Goal: Task Accomplishment & Management: Complete application form

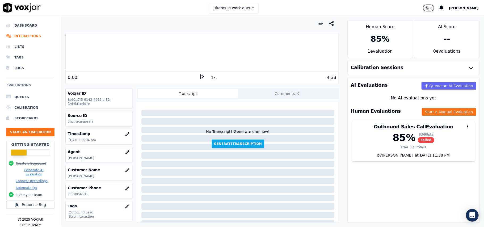
scroll to position [54, 0]
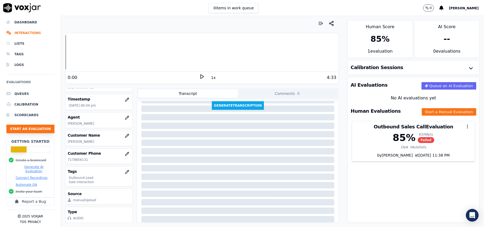
click at [19, 125] on button "Start an Evaluation" at bounding box center [30, 129] width 48 height 8
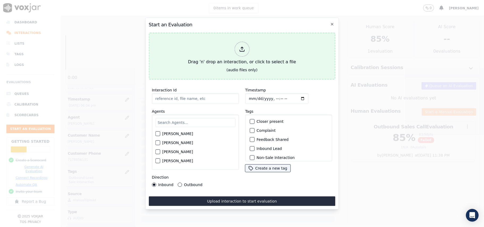
click at [241, 46] on icon at bounding box center [242, 49] width 6 height 6
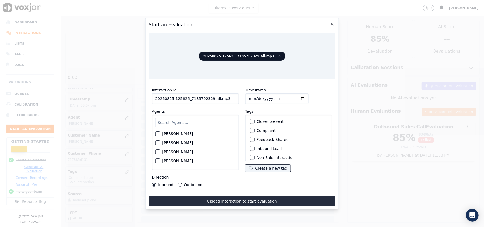
drag, startPoint x: 231, startPoint y: 97, endPoint x: 207, endPoint y: 98, distance: 23.7
click at [207, 98] on input "20250825-125626_7185702329-all.mp3" at bounding box center [195, 98] width 87 height 11
click at [220, 98] on input "20250825-125626_7185702329-all.mp3" at bounding box center [195, 98] width 87 height 11
click at [227, 95] on input "20250825-125626_7185702329-all.mp3" at bounding box center [195, 98] width 87 height 11
click at [223, 97] on input "20250825-125626_7185702329-all.mp3" at bounding box center [195, 98] width 87 height 11
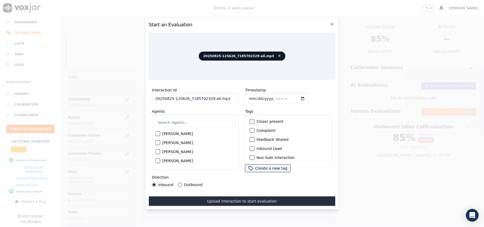
drag, startPoint x: 220, startPoint y: 97, endPoint x: 208, endPoint y: 100, distance: 12.3
click at [208, 100] on input "20250825-125626_7185702329-all.mp3" at bounding box center [195, 98] width 87 height 11
type input "20250825-125626_7185702329-C1"
click at [253, 97] on input "Timestamp" at bounding box center [276, 98] width 63 height 11
type input "[DATE]T18:53"
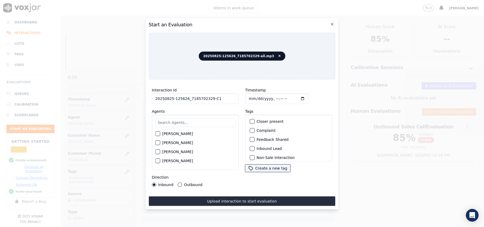
click at [195, 120] on input "text" at bounding box center [195, 122] width 80 height 9
type input "stu"
click at [156, 134] on div "button" at bounding box center [157, 135] width 4 height 4
click at [250, 147] on div "button" at bounding box center [252, 149] width 4 height 4
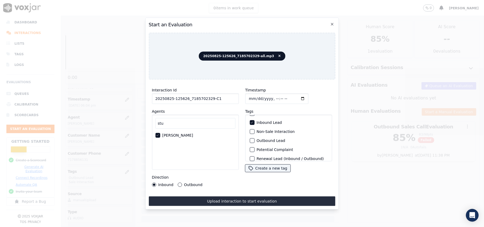
scroll to position [46, 0]
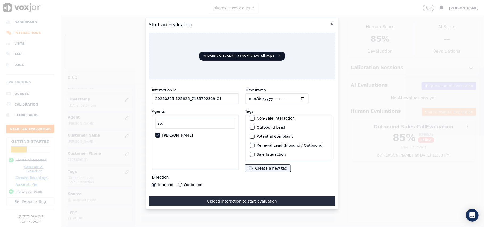
click at [250, 152] on div "button" at bounding box center [252, 154] width 4 height 4
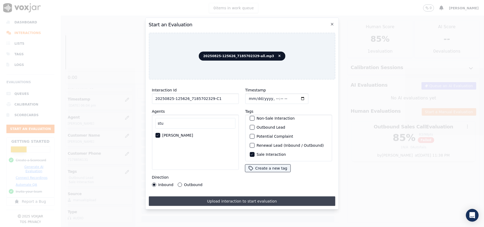
click at [203, 200] on button "Upload interaction to start evaluation" at bounding box center [241, 201] width 186 height 10
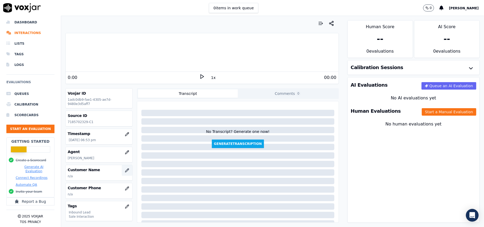
click at [122, 174] on button "button" at bounding box center [127, 170] width 11 height 11
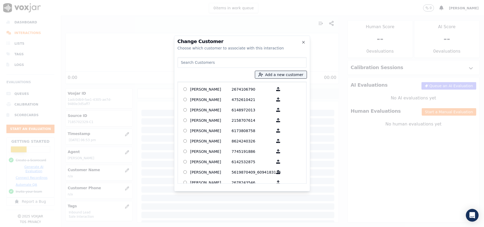
paste input "[PERSON_NAME]"
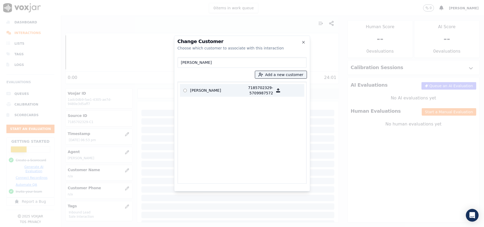
type input "[PERSON_NAME]"
click at [203, 95] on p "[PERSON_NAME]" at bounding box center [210, 90] width 41 height 11
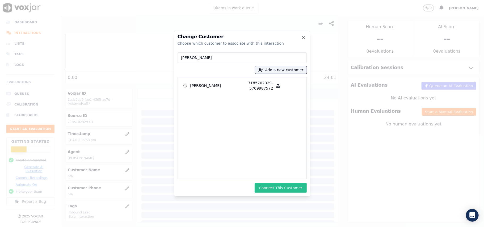
click at [269, 187] on button "Connect This Customer" at bounding box center [280, 188] width 52 height 10
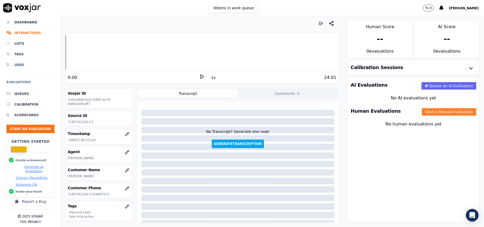
click at [421, 113] on button "Start a Manual Evaluation" at bounding box center [448, 111] width 54 height 7
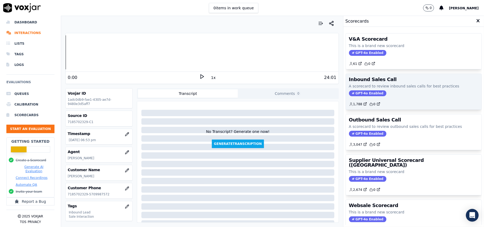
click at [353, 93] on span "GPT-4o Enabled" at bounding box center [367, 93] width 37 height 6
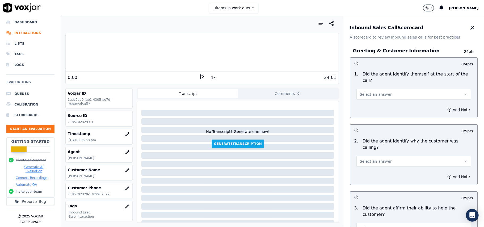
click at [383, 91] on button "Select an answer" at bounding box center [413, 94] width 114 height 11
click at [380, 100] on div "Yes" at bounding box center [402, 100] width 103 height 8
click at [402, 156] on button "Select an answer" at bounding box center [413, 161] width 114 height 11
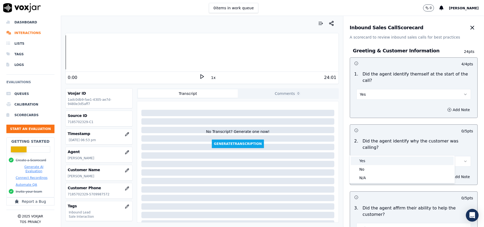
click at [386, 163] on div "Yes" at bounding box center [402, 160] width 103 height 8
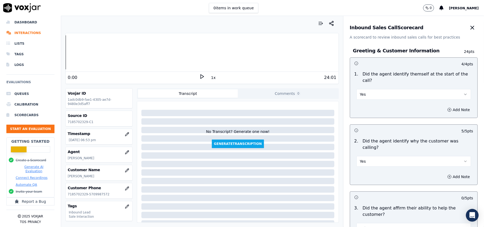
scroll to position [106, 0]
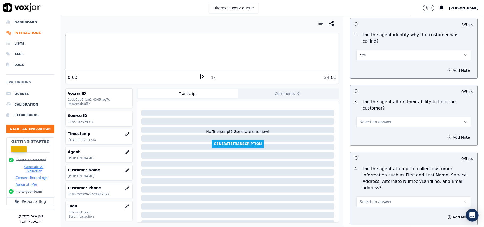
click at [361, 119] on span "Select an answer" at bounding box center [376, 121] width 32 height 5
click at [358, 115] on div "Yes" at bounding box center [402, 115] width 103 height 8
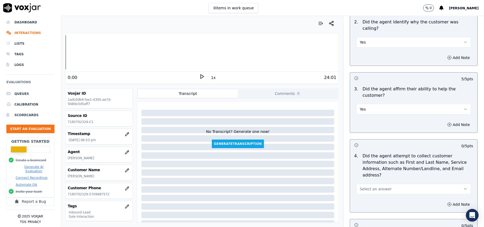
scroll to position [142, 0]
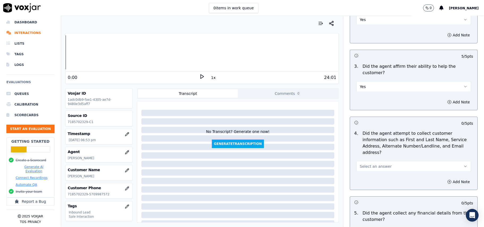
click at [374, 164] on span "Select an answer" at bounding box center [376, 166] width 32 height 5
click at [371, 154] on div "Yes" at bounding box center [402, 153] width 103 height 8
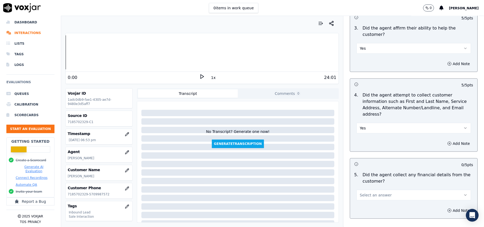
scroll to position [212, 0]
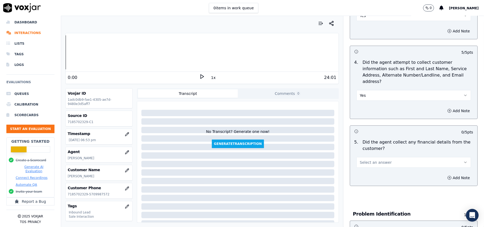
click at [382, 157] on button "Select an answer" at bounding box center [413, 162] width 114 height 11
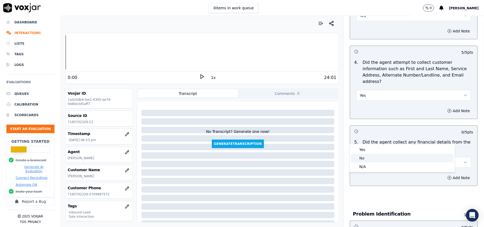
click at [374, 158] on div "No" at bounding box center [402, 158] width 103 height 8
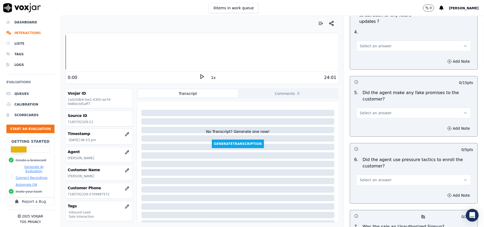
scroll to position [1486, 0]
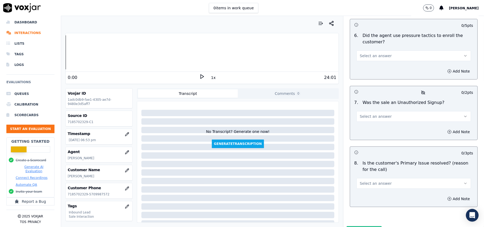
click at [371, 162] on div "8 . Is the customer's Primary Issue resolved? (reason for the call) Select an a…" at bounding box center [413, 174] width 127 height 33
click at [365, 181] on span "Select an answer" at bounding box center [376, 183] width 32 height 5
click at [362, 166] on div "Yes" at bounding box center [402, 167] width 103 height 8
click at [360, 114] on span "Select an answer" at bounding box center [376, 116] width 32 height 5
click at [357, 110] on div "No" at bounding box center [402, 108] width 103 height 8
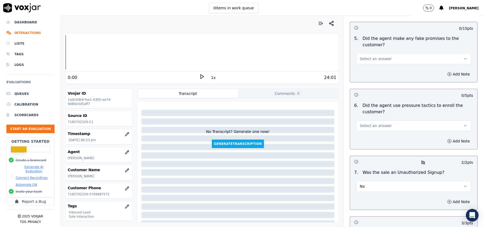
scroll to position [1415, 0]
click at [369, 121] on button "Select an answer" at bounding box center [413, 126] width 114 height 11
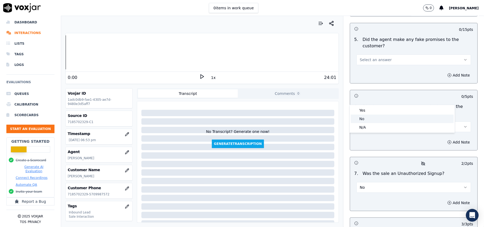
click at [364, 118] on div "No" at bounding box center [402, 118] width 103 height 8
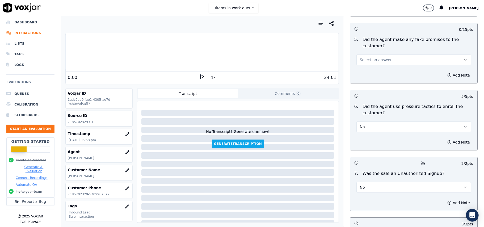
scroll to position [1309, 0]
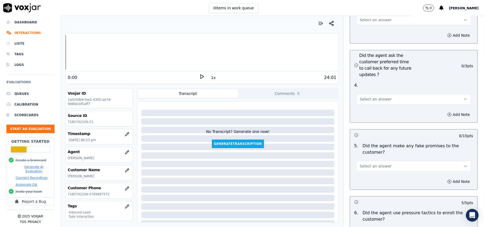
click at [370, 163] on span "Select an answer" at bounding box center [376, 165] width 32 height 5
click at [373, 159] on div "No" at bounding box center [402, 158] width 103 height 8
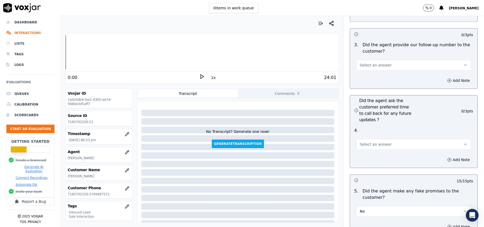
scroll to position [1238, 0]
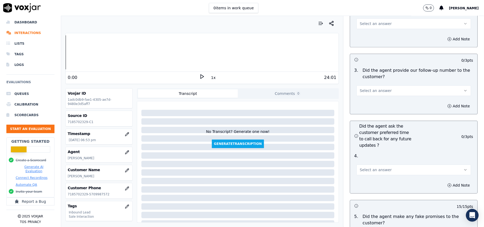
click at [375, 167] on span "Select an answer" at bounding box center [376, 169] width 32 height 5
click at [372, 152] on div "Yes" at bounding box center [402, 153] width 103 height 8
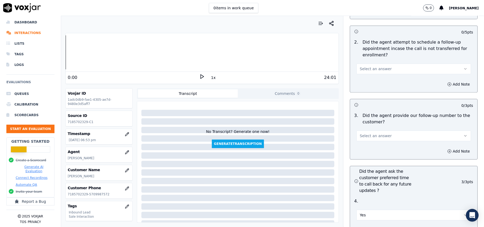
scroll to position [1168, 0]
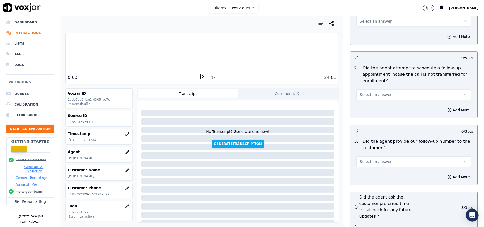
click at [360, 159] on span "Select an answer" at bounding box center [376, 161] width 32 height 5
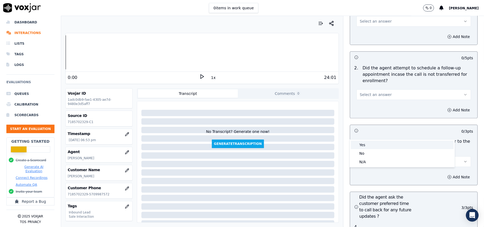
click at [361, 144] on div "Yes" at bounding box center [402, 144] width 103 height 8
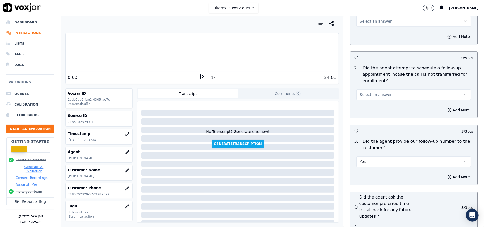
click at [361, 92] on span "Select an answer" at bounding box center [376, 94] width 32 height 5
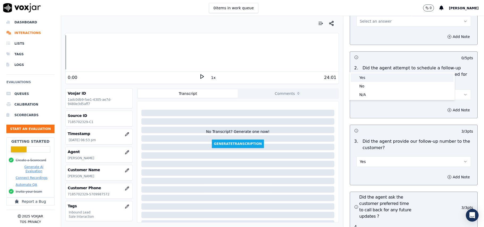
click at [365, 77] on div "Yes" at bounding box center [402, 77] width 103 height 8
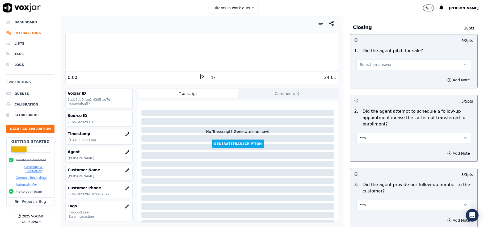
scroll to position [1061, 0]
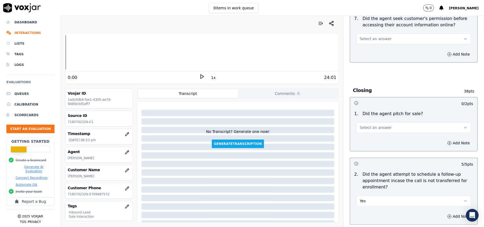
click at [373, 122] on button "Select an answer" at bounding box center [413, 127] width 114 height 11
click at [371, 108] on div "Yes" at bounding box center [402, 110] width 103 height 8
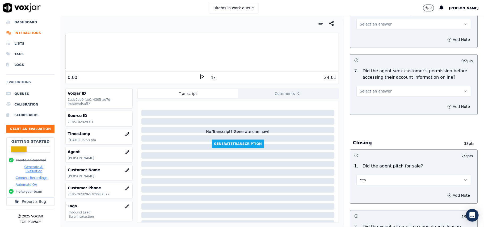
scroll to position [955, 0]
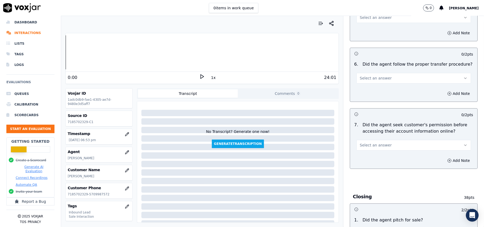
click at [378, 142] on span "Select an answer" at bounding box center [376, 144] width 32 height 5
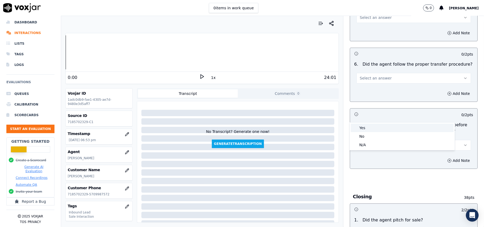
click at [369, 128] on div "Yes" at bounding box center [402, 127] width 103 height 8
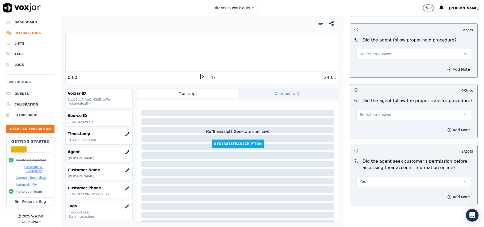
scroll to position [884, 0]
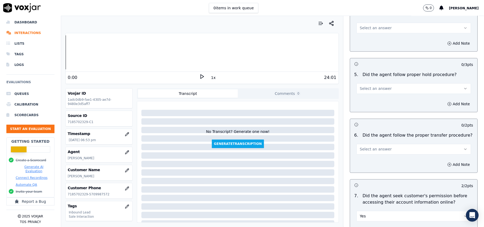
click at [372, 146] on span "Select an answer" at bounding box center [376, 148] width 32 height 5
click at [372, 133] on div "Yes" at bounding box center [402, 131] width 103 height 8
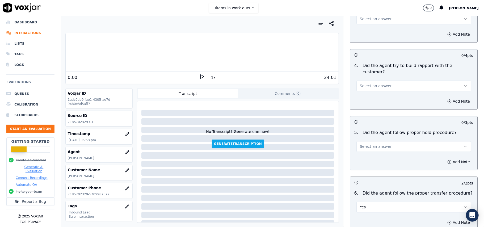
scroll to position [778, 0]
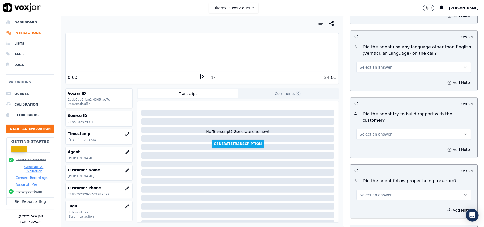
click at [376, 129] on button "Select an answer" at bounding box center [413, 134] width 114 height 11
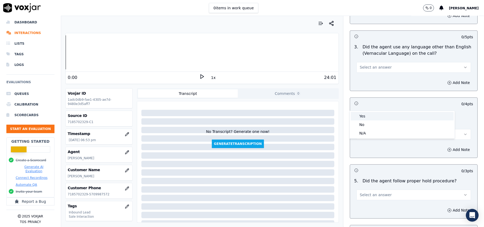
click at [368, 116] on div "Yes" at bounding box center [402, 116] width 103 height 8
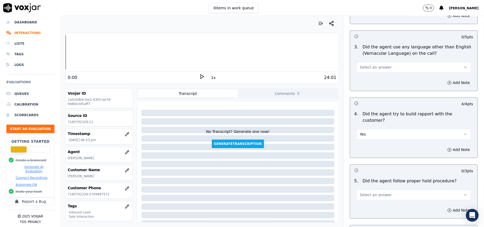
click at [393, 189] on button "Select an answer" at bounding box center [413, 194] width 114 height 11
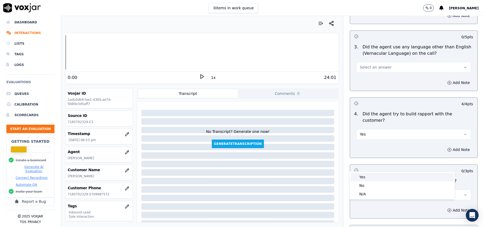
click at [382, 179] on div "Yes" at bounding box center [402, 177] width 103 height 8
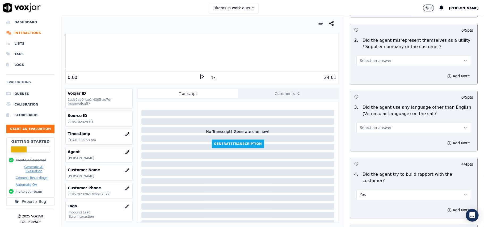
scroll to position [707, 0]
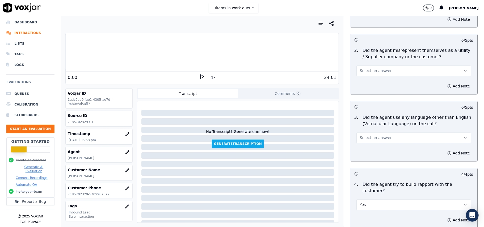
click at [355, 119] on div "3 . Did the agent use any language other than English (Vernacular Language) on …" at bounding box center [413, 128] width 127 height 33
click at [360, 135] on span "Select an answer" at bounding box center [376, 137] width 32 height 5
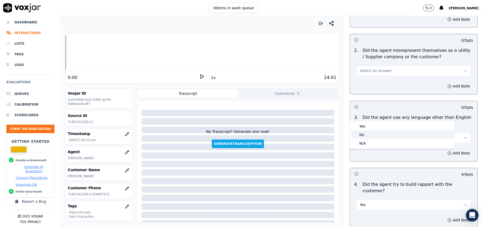
click at [357, 132] on div "No" at bounding box center [402, 134] width 103 height 8
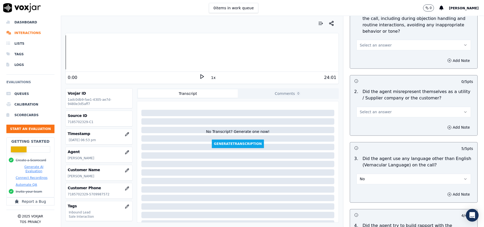
scroll to position [636, 0]
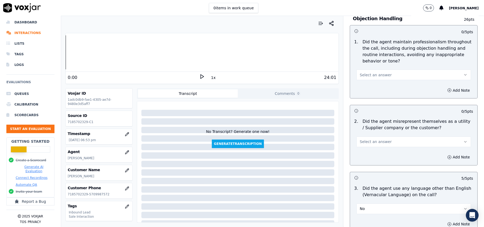
click at [377, 139] on span "Select an answer" at bounding box center [376, 141] width 32 height 5
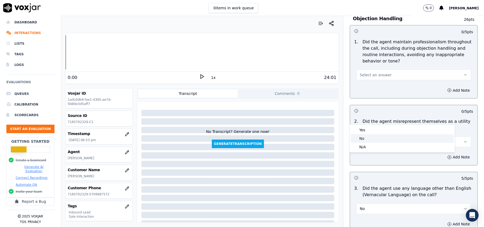
click at [378, 136] on div "No" at bounding box center [402, 138] width 103 height 8
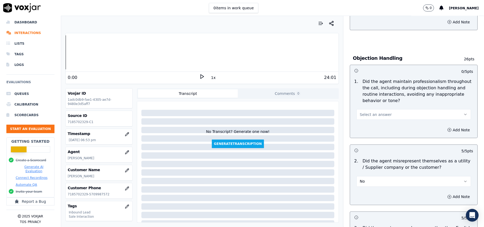
scroll to position [566, 0]
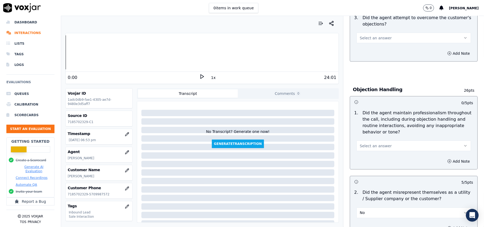
click at [372, 143] on span "Select an answer" at bounding box center [376, 145] width 32 height 5
click at [372, 131] on div "Yes" at bounding box center [402, 133] width 103 height 8
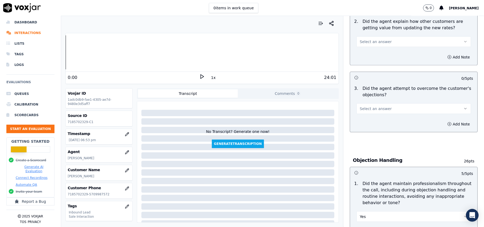
click at [372, 103] on button "Select an answer" at bounding box center [413, 108] width 114 height 11
click at [370, 96] on div "Yes" at bounding box center [402, 96] width 103 height 8
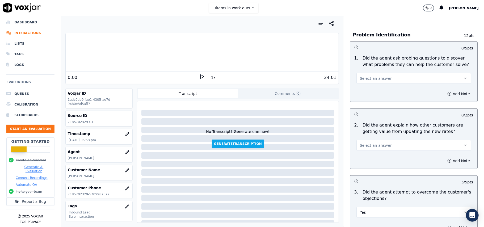
scroll to position [389, 0]
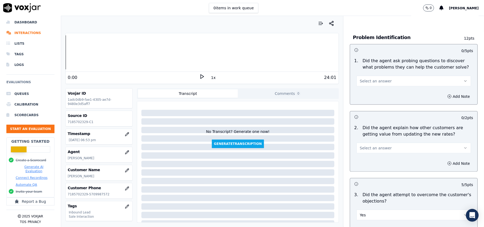
click at [382, 143] on button "Select an answer" at bounding box center [413, 148] width 114 height 11
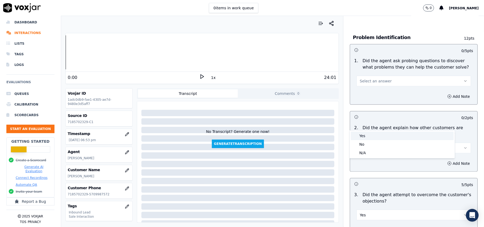
click at [379, 132] on div "Yes" at bounding box center [402, 135] width 103 height 8
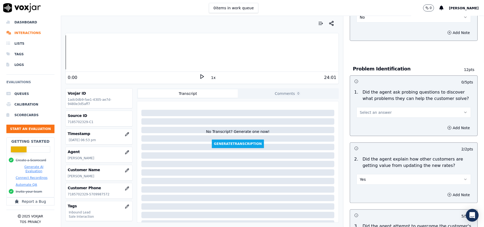
scroll to position [353, 0]
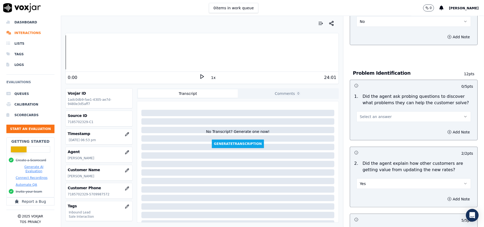
click at [375, 114] on span "Select an answer" at bounding box center [376, 116] width 32 height 5
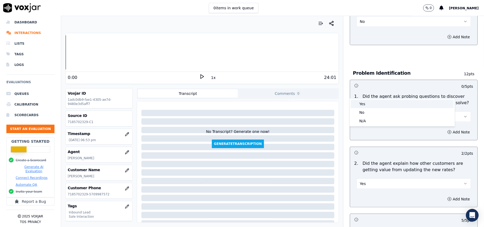
click at [366, 107] on div "Yes" at bounding box center [402, 104] width 103 height 8
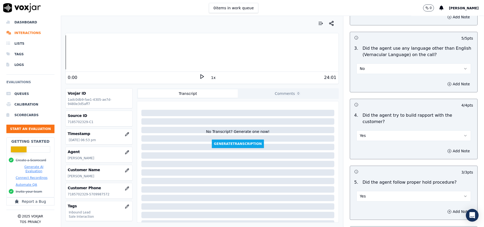
scroll to position [1486, 0]
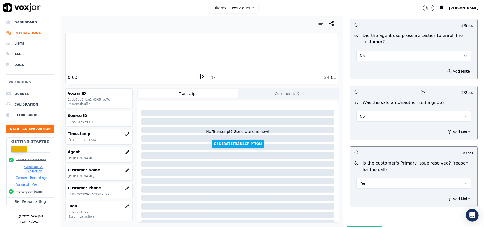
click at [349, 226] on button "Submit Scores" at bounding box center [363, 231] width 35 height 10
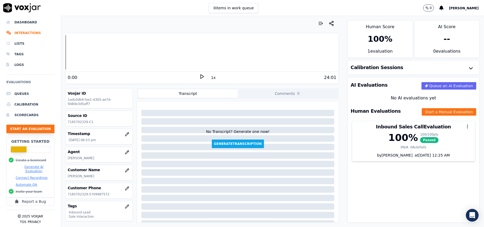
click at [29, 125] on button "Start an Evaluation" at bounding box center [30, 129] width 48 height 8
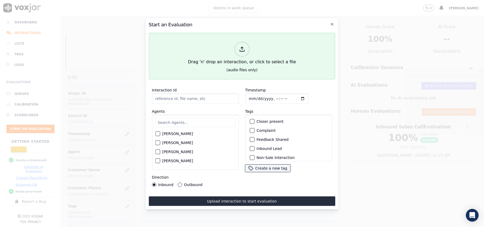
click at [241, 46] on icon at bounding box center [242, 49] width 6 height 6
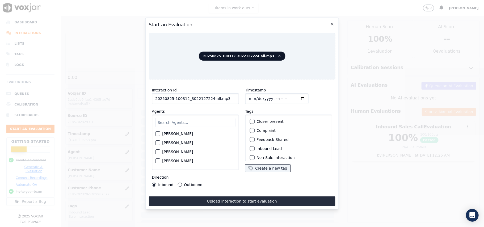
drag, startPoint x: 216, startPoint y: 98, endPoint x: 207, endPoint y: 98, distance: 8.8
click at [207, 98] on input "20250825-100312_3022127224-all.mp3" at bounding box center [195, 98] width 87 height 11
click at [224, 97] on input "20250825-100312_3022127224-all.mp3" at bounding box center [195, 98] width 87 height 11
click at [228, 95] on input "20250825-100312_3022127224-all.mp3" at bounding box center [195, 98] width 87 height 11
drag, startPoint x: 227, startPoint y: 97, endPoint x: 208, endPoint y: 99, distance: 19.3
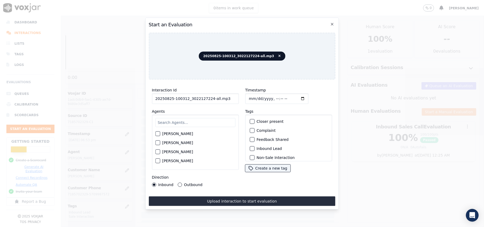
click at [208, 99] on input "20250825-100312_3022127224-all.mp3" at bounding box center [195, 98] width 87 height 11
type input "20250825-100312_3022127224-C1"
click at [255, 97] on input "Timestamp" at bounding box center [276, 98] width 63 height 11
type input "[DATE]T19:32"
click at [212, 121] on input "text" at bounding box center [195, 122] width 80 height 9
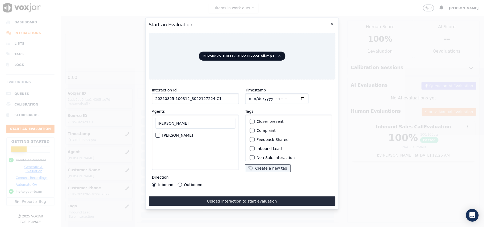
type input "[PERSON_NAME]"
click at [156, 135] on div "[PERSON_NAME]" at bounding box center [195, 135] width 80 height 9
click at [156, 134] on div "button" at bounding box center [157, 135] width 4 height 4
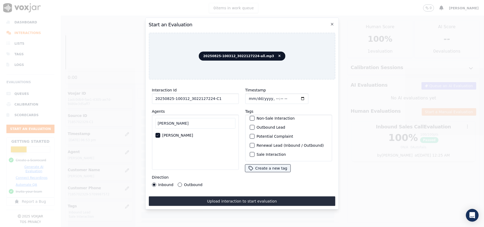
scroll to position [46, 0]
click at [252, 125] on button "Outbound Lead" at bounding box center [251, 127] width 5 height 5
click at [250, 145] on div "button" at bounding box center [252, 147] width 4 height 4
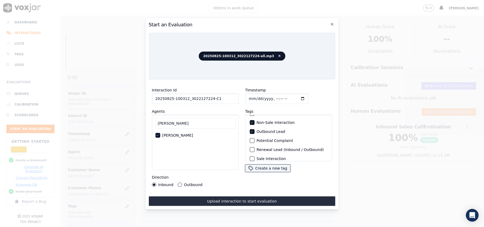
scroll to position [46, 0]
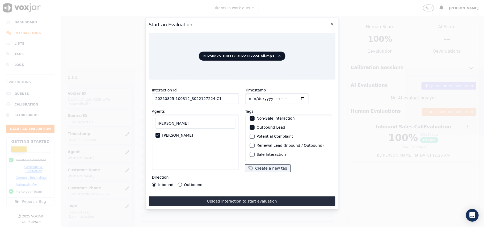
click at [181, 183] on div "Outbound" at bounding box center [189, 184] width 25 height 4
click at [178, 182] on button "Outbound" at bounding box center [179, 184] width 4 height 4
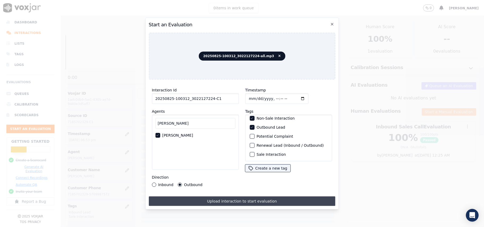
click at [206, 198] on button "Upload interaction to start evaluation" at bounding box center [241, 201] width 186 height 10
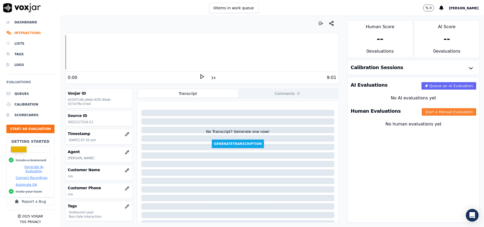
click at [422, 113] on button "Start a Manual Evaluation" at bounding box center [448, 111] width 54 height 7
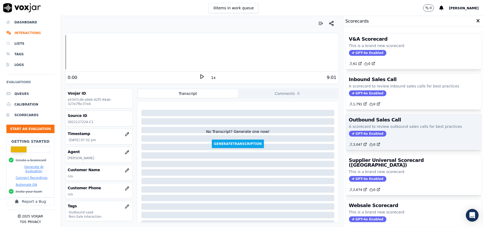
click at [355, 135] on span "GPT-4o Enabled" at bounding box center [367, 134] width 37 height 6
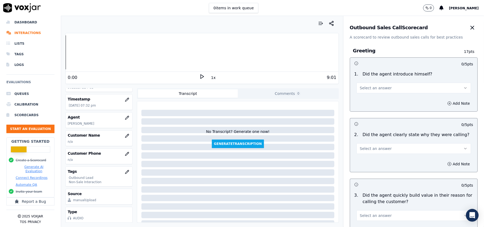
scroll to position [379, 0]
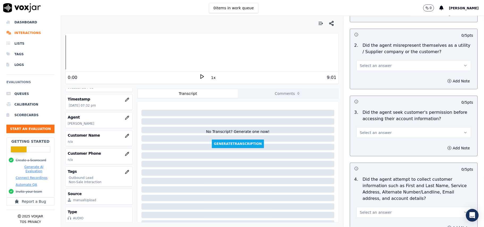
click at [366, 136] on button "Select an answer" at bounding box center [413, 132] width 114 height 11
click at [362, 155] on div "No" at bounding box center [402, 154] width 103 height 8
click at [448, 148] on button "Add Note" at bounding box center [458, 147] width 29 height 7
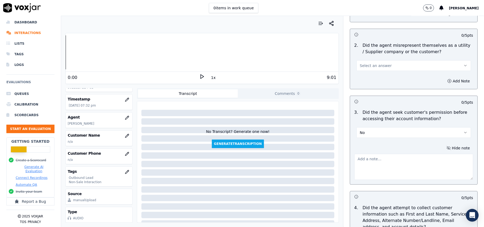
click at [371, 174] on textarea at bounding box center [413, 167] width 119 height 26
paste textarea "@02:24 – The agent did not take permission from the customer before accessing t…"
click at [374, 161] on textarea "@02:24 – The agent did not take permission from the customer before accessing t…" at bounding box center [413, 167] width 119 height 26
paste textarea "100312"
click at [331, 159] on div "Your browser does not support the audio element. 0:00 1x 9:01 Voxjar ID e5347cd…" at bounding box center [272, 121] width 422 height 211
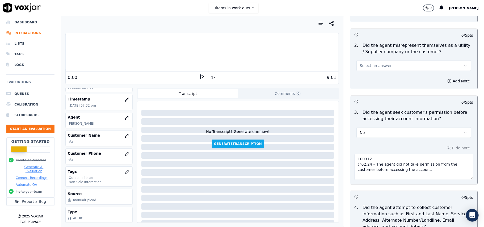
paste textarea "Call ID:"
type textarea "Call ID: 100312 @02:24 – The agent did not take permission from the customer be…"
click at [350, 157] on div "Hide note Call ID: 100312 @02:24 – The agent did not take permission from the c…" at bounding box center [413, 162] width 127 height 44
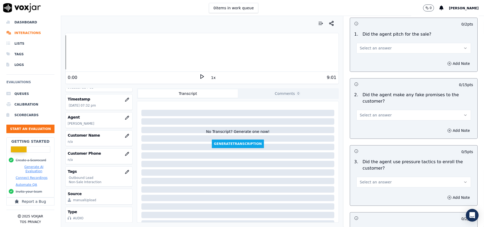
scroll to position [1353, 0]
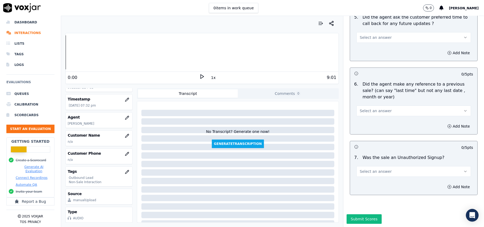
click at [403, 166] on button "Select an answer" at bounding box center [413, 171] width 114 height 11
click at [366, 182] on div "N/A" at bounding box center [402, 184] width 103 height 8
click at [374, 105] on button "Select an answer" at bounding box center [413, 110] width 114 height 11
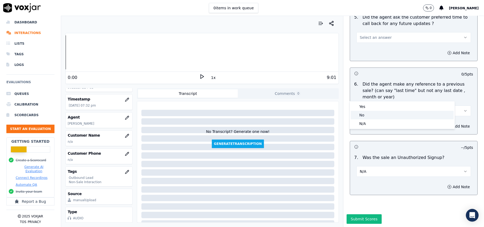
click at [363, 115] on div "No" at bounding box center [402, 115] width 103 height 8
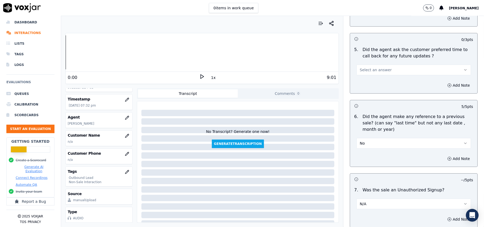
scroll to position [1246, 0]
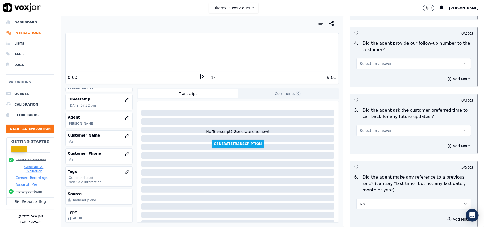
drag, startPoint x: 373, startPoint y: 123, endPoint x: 372, endPoint y: 131, distance: 8.6
click at [373, 125] on button "Select an answer" at bounding box center [413, 130] width 114 height 11
click at [367, 145] on div "No" at bounding box center [402, 148] width 103 height 8
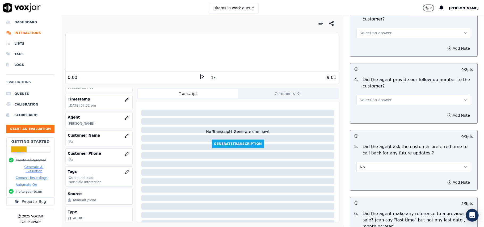
scroll to position [1176, 0]
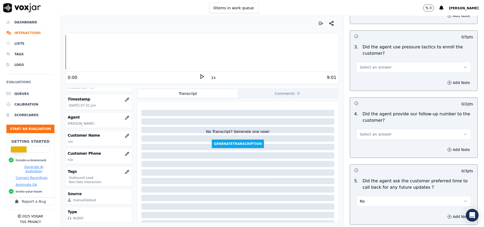
click at [369, 131] on span "Select an answer" at bounding box center [376, 133] width 32 height 5
click at [370, 161] on div "N/A" at bounding box center [402, 160] width 103 height 8
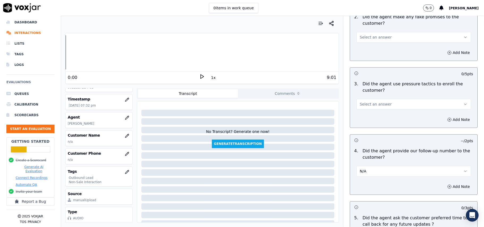
scroll to position [1105, 0]
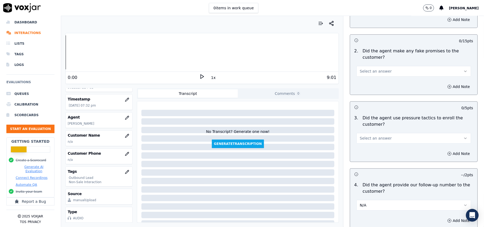
click at [366, 135] on span "Select an answer" at bounding box center [376, 137] width 32 height 5
click at [365, 156] on div "No" at bounding box center [402, 155] width 103 height 8
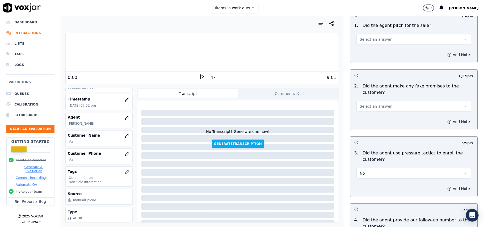
scroll to position [1070, 0]
click at [381, 102] on button "Select an answer" at bounding box center [413, 106] width 114 height 11
click at [378, 119] on div "No" at bounding box center [402, 123] width 103 height 8
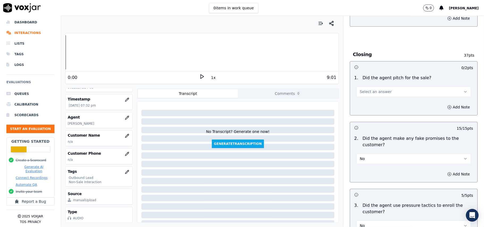
scroll to position [963, 0]
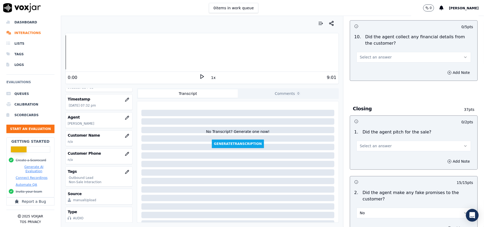
click at [371, 143] on span "Select an answer" at bounding box center [376, 145] width 32 height 5
click at [367, 155] on div "Yes" at bounding box center [402, 154] width 103 height 8
click at [369, 54] on span "Select an answer" at bounding box center [376, 56] width 32 height 5
click at [363, 65] on div "Yes" at bounding box center [402, 65] width 103 height 8
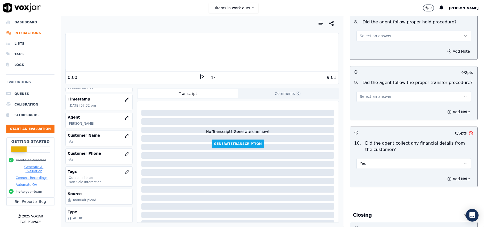
click at [375, 161] on button "Yes" at bounding box center [413, 163] width 114 height 11
click at [368, 181] on div "No" at bounding box center [402, 180] width 103 height 8
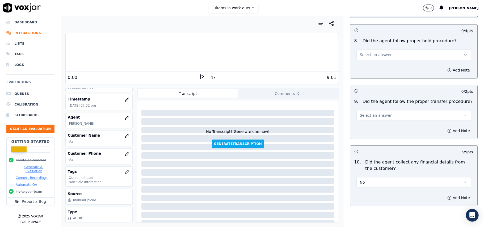
scroll to position [822, 0]
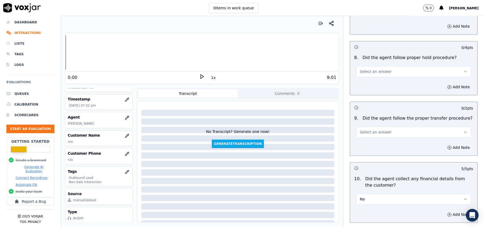
click at [364, 129] on span "Select an answer" at bounding box center [376, 131] width 32 height 5
click at [359, 157] on div "N/A" at bounding box center [402, 157] width 103 height 8
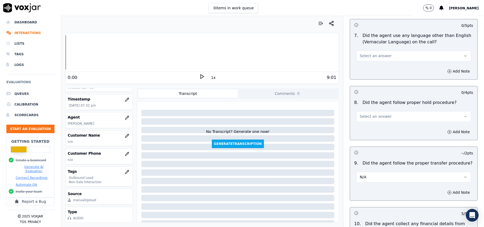
scroll to position [751, 0]
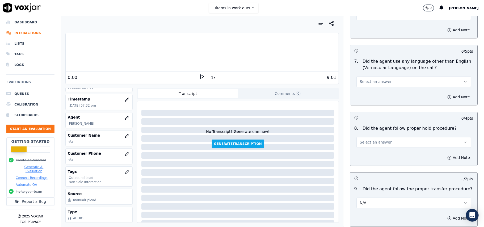
drag, startPoint x: 364, startPoint y: 139, endPoint x: 365, endPoint y: 141, distance: 2.7
click at [365, 139] on span "Select an answer" at bounding box center [376, 141] width 32 height 5
click at [365, 151] on div "Yes" at bounding box center [402, 150] width 103 height 8
click at [362, 202] on button "N/A" at bounding box center [413, 202] width 114 height 11
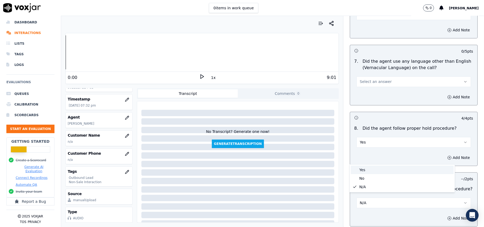
click at [367, 170] on div "Yes" at bounding box center [402, 169] width 103 height 8
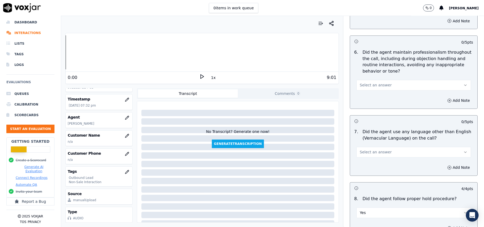
scroll to position [680, 0]
click at [385, 152] on button "Select an answer" at bounding box center [413, 152] width 114 height 11
click at [378, 166] on div "No" at bounding box center [402, 168] width 103 height 8
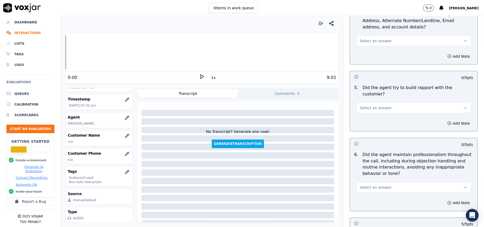
scroll to position [574, 0]
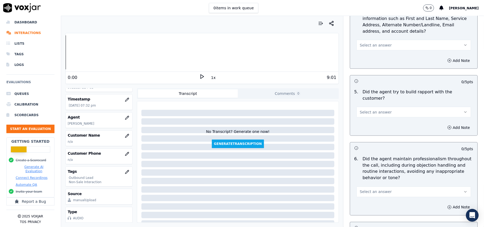
click at [371, 186] on button "Select an answer" at bounding box center [413, 191] width 114 height 11
click at [370, 200] on div "Yes" at bounding box center [402, 199] width 103 height 8
click at [368, 119] on div "Add Note" at bounding box center [413, 127] width 127 height 16
click at [370, 114] on div "5 . Did the agent try to build rapport with the customer? Select an answer" at bounding box center [413, 103] width 127 height 33
click at [375, 111] on button "Select an answer" at bounding box center [413, 112] width 114 height 11
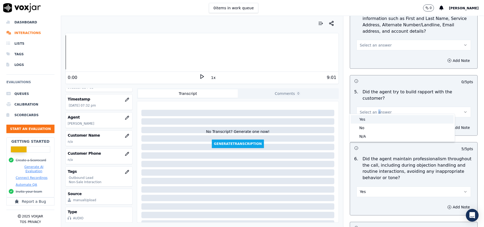
click at [375, 122] on div "Yes" at bounding box center [402, 119] width 103 height 8
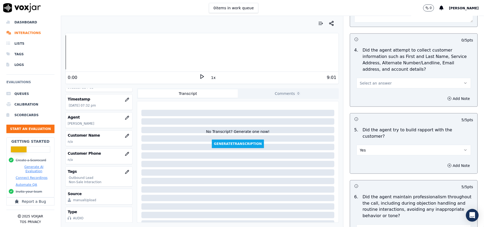
scroll to position [503, 0]
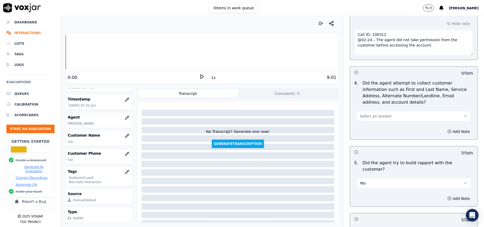
click at [380, 121] on button "Select an answer" at bounding box center [413, 116] width 114 height 11
click at [375, 132] on div "Yes" at bounding box center [402, 129] width 103 height 8
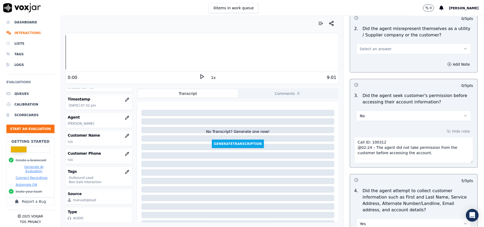
scroll to position [326, 0]
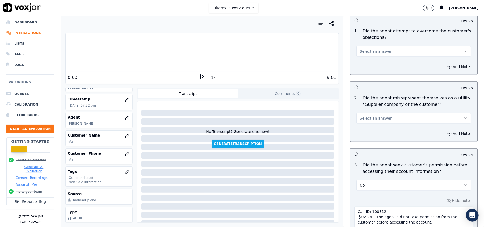
click at [373, 123] on button "Select an answer" at bounding box center [413, 118] width 114 height 11
drag, startPoint x: 373, startPoint y: 134, endPoint x: 374, endPoint y: 142, distance: 7.2
click at [373, 134] on div "Yes" at bounding box center [402, 131] width 103 height 8
click at [378, 180] on div "3 . Did the agent seek customer's permission before accessing their account inf…" at bounding box center [413, 176] width 127 height 33
click at [363, 151] on div "0 / 5 pts" at bounding box center [413, 153] width 127 height 11
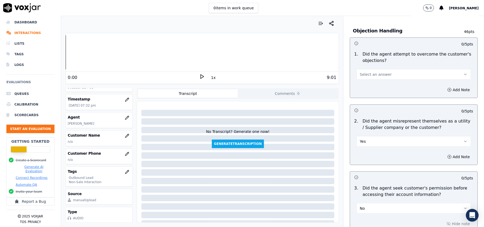
scroll to position [291, 0]
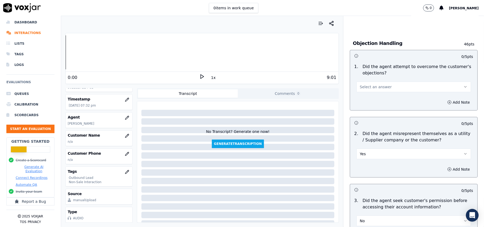
click at [370, 87] on span "Select an answer" at bounding box center [376, 86] width 32 height 5
click at [370, 98] on div "Yes" at bounding box center [402, 99] width 103 height 8
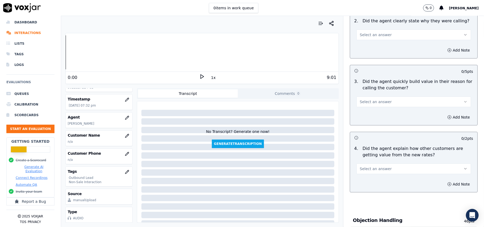
scroll to position [149, 0]
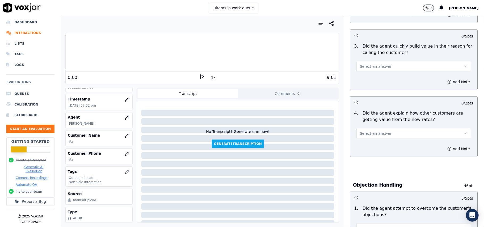
click at [372, 131] on button "Select an answer" at bounding box center [413, 133] width 114 height 11
click at [372, 144] on div "Yes" at bounding box center [402, 146] width 103 height 8
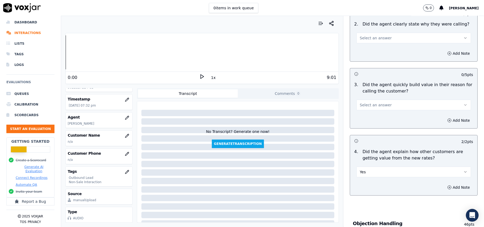
scroll to position [78, 0]
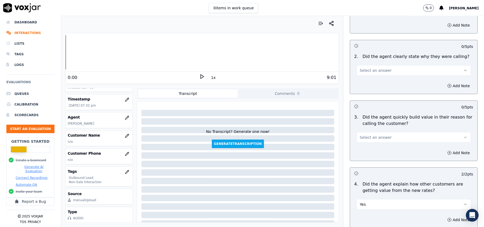
click at [369, 136] on span "Select an answer" at bounding box center [376, 137] width 32 height 5
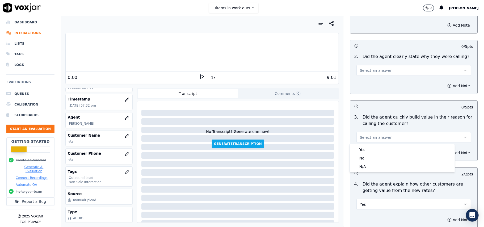
click at [369, 143] on div "3 . Did the agent quickly build value in their reason for calling the customer?…" at bounding box center [413, 128] width 127 height 33
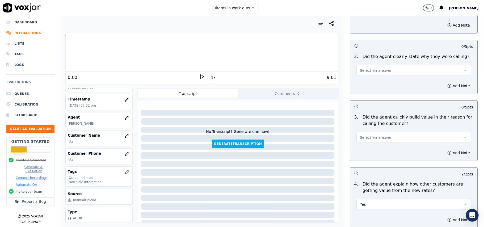
click at [370, 141] on button "Select an answer" at bounding box center [413, 137] width 114 height 11
click at [369, 153] on div "Yes" at bounding box center [402, 149] width 103 height 8
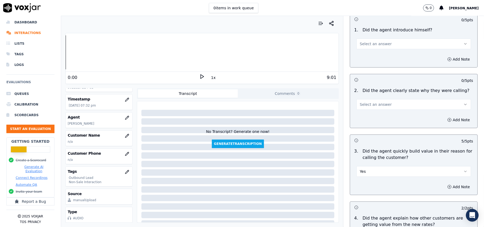
scroll to position [7, 0]
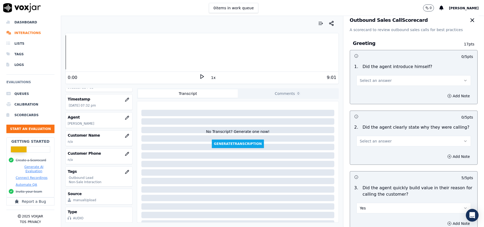
click at [376, 140] on span "Select an answer" at bounding box center [376, 140] width 32 height 5
click at [374, 150] on div "Yes" at bounding box center [402, 153] width 103 height 8
click at [369, 84] on button "Select an answer" at bounding box center [413, 80] width 114 height 11
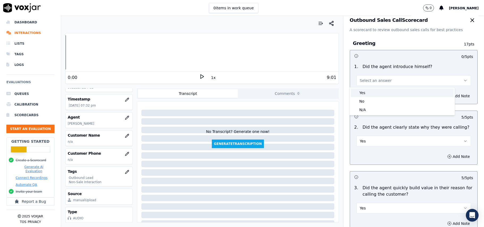
click at [366, 91] on div "Yes" at bounding box center [402, 92] width 103 height 8
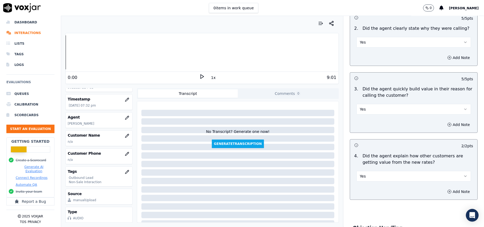
scroll to position [1353, 0]
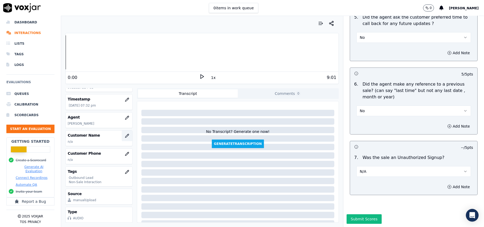
click at [122, 130] on button "button" at bounding box center [127, 135] width 11 height 11
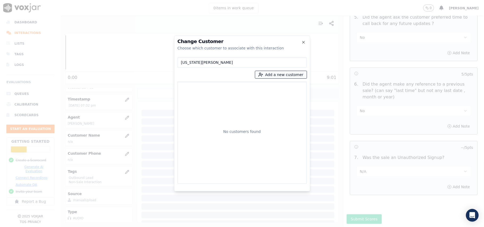
type input "[US_STATE][PERSON_NAME]"
click at [268, 75] on button "Add a new customer" at bounding box center [281, 74] width 52 height 7
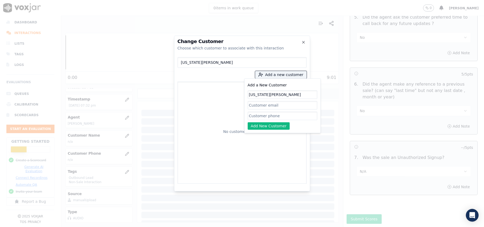
type input "[US_STATE][PERSON_NAME]"
click at [262, 117] on input "Add a New Customer" at bounding box center [282, 116] width 70 height 8
paste input "3022127224"
type input "3022127224"
drag, startPoint x: 260, startPoint y: 125, endPoint x: 287, endPoint y: 123, distance: 26.6
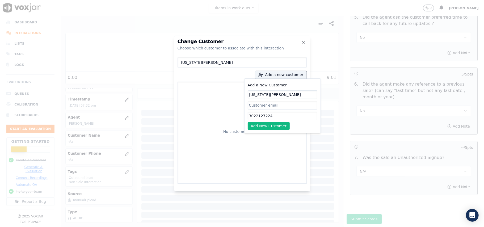
click at [261, 125] on button "Add New Customer" at bounding box center [268, 125] width 42 height 7
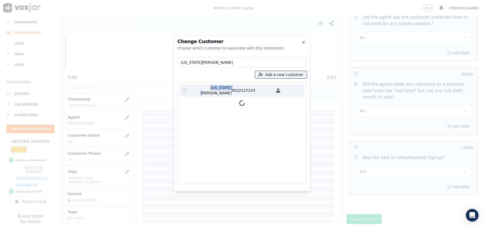
click at [206, 90] on p "[US_STATE][PERSON_NAME]" at bounding box center [210, 90] width 41 height 11
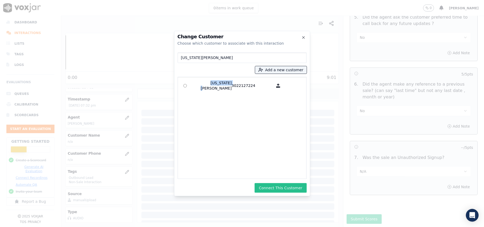
click at [260, 188] on button "Connect This Customer" at bounding box center [280, 188] width 52 height 10
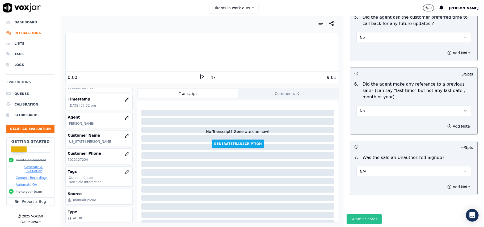
click at [358, 214] on button "Submit Scores" at bounding box center [363, 219] width 35 height 10
